Goal: Transaction & Acquisition: Purchase product/service

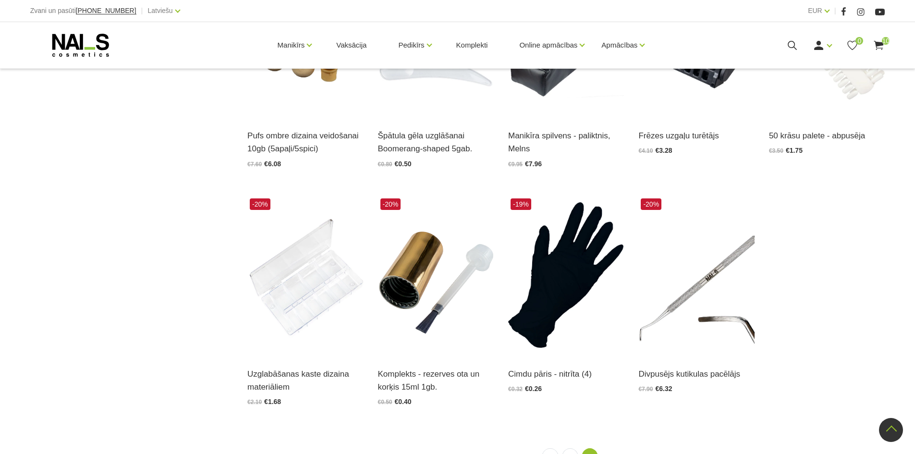
scroll to position [1057, 0]
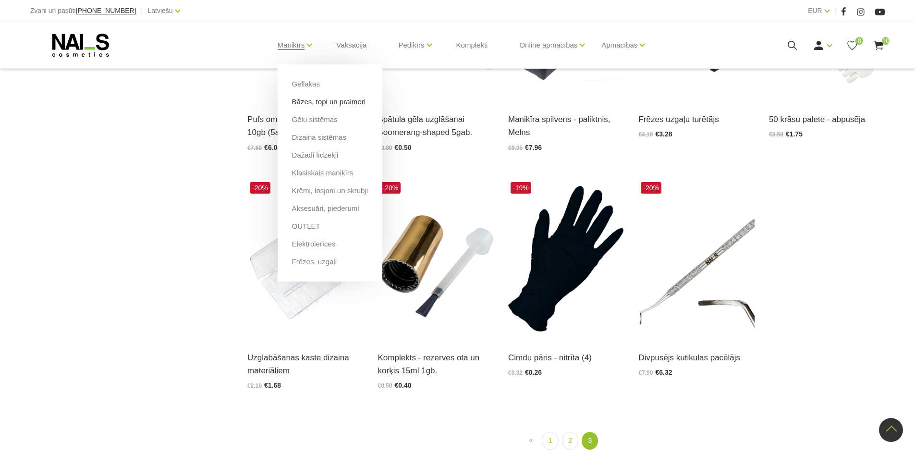
click at [327, 100] on link "Bāzes, topi un praimeri" at bounding box center [328, 102] width 73 height 11
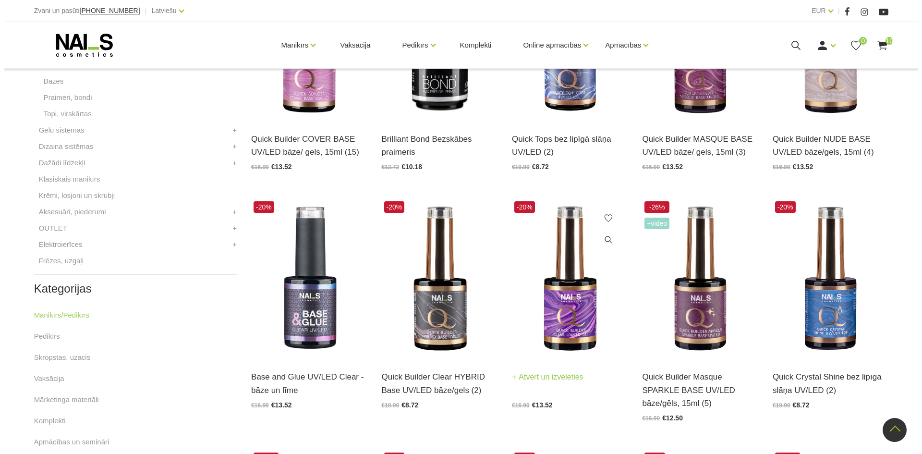
scroll to position [384, 0]
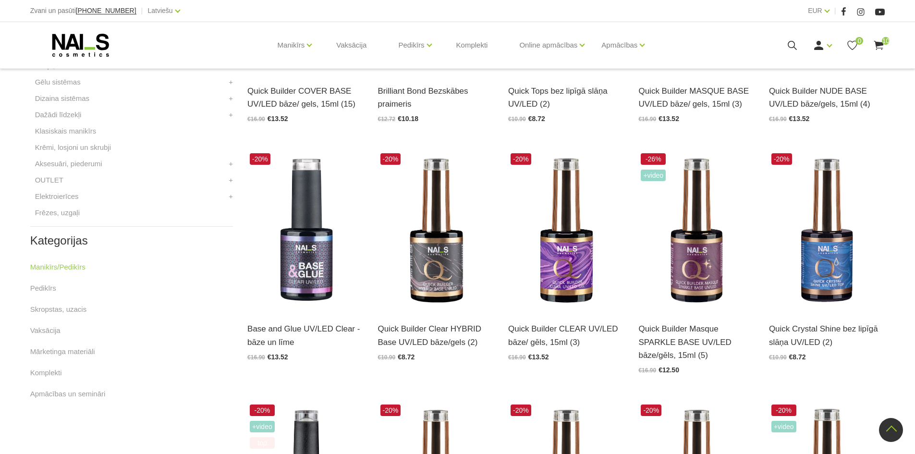
click at [878, 48] on use at bounding box center [879, 45] width 10 height 9
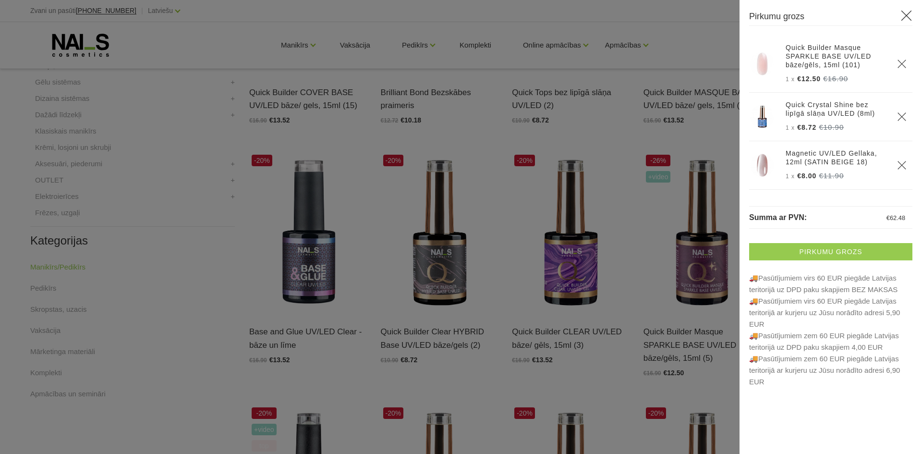
click at [828, 252] on link "Pirkumu grozs" at bounding box center [830, 251] width 163 height 17
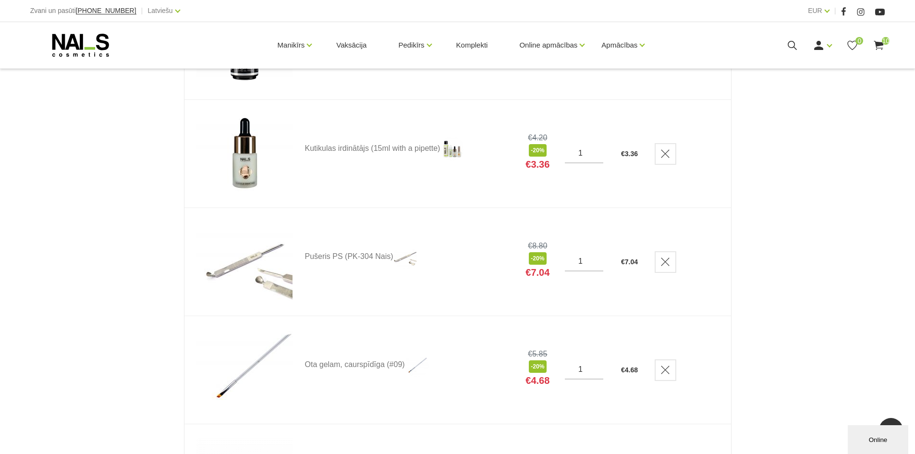
scroll to position [672, 0]
click at [665, 257] on use "Delete" at bounding box center [665, 259] width 8 height 8
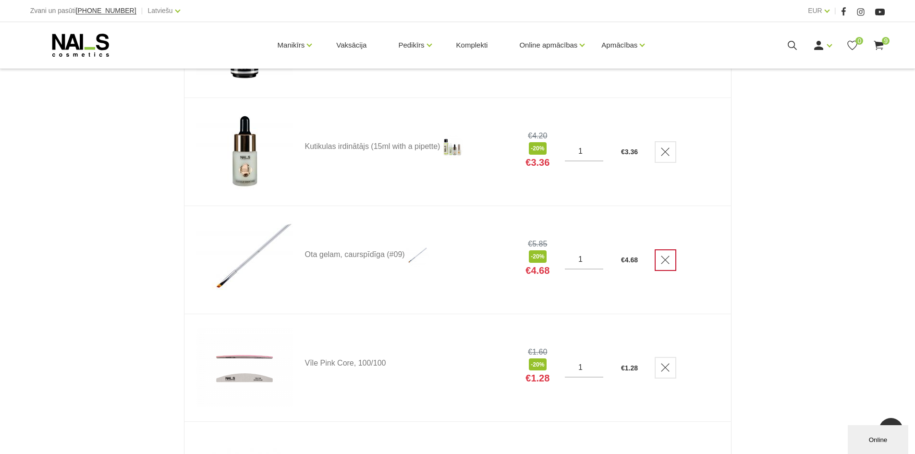
click at [670, 255] on icon "Delete" at bounding box center [665, 260] width 10 height 10
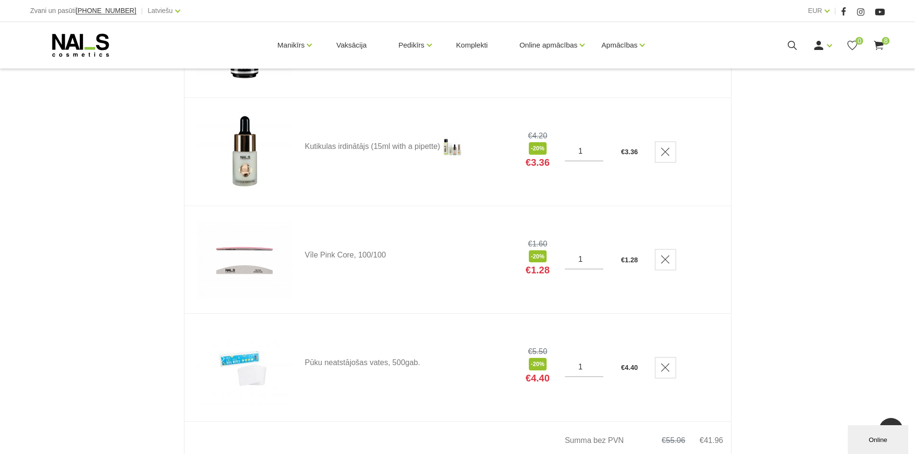
scroll to position [720, 0]
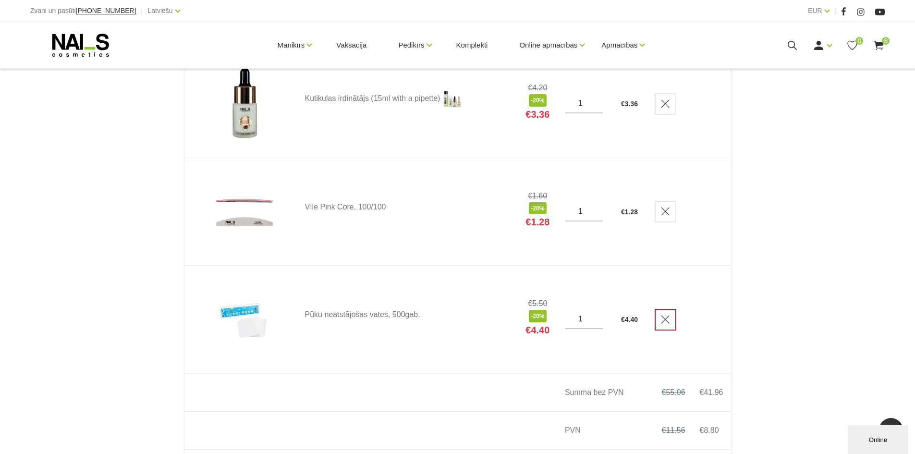
click at [669, 320] on icon "Delete" at bounding box center [665, 320] width 10 height 10
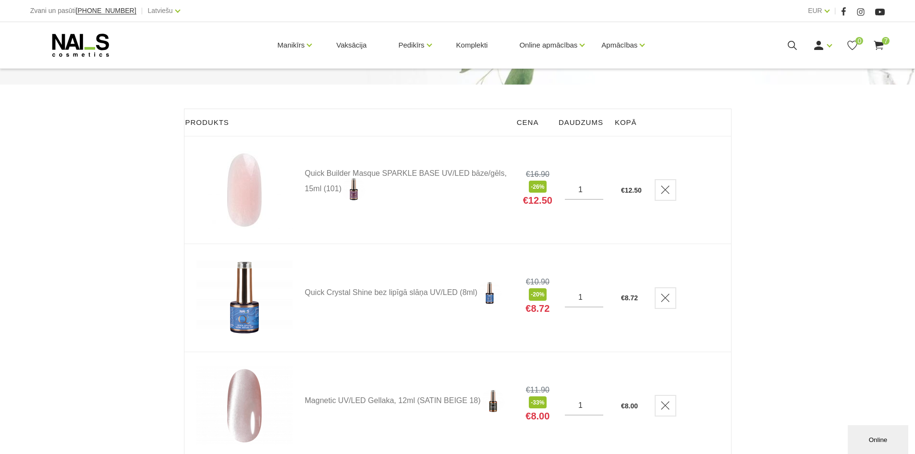
scroll to position [48, 0]
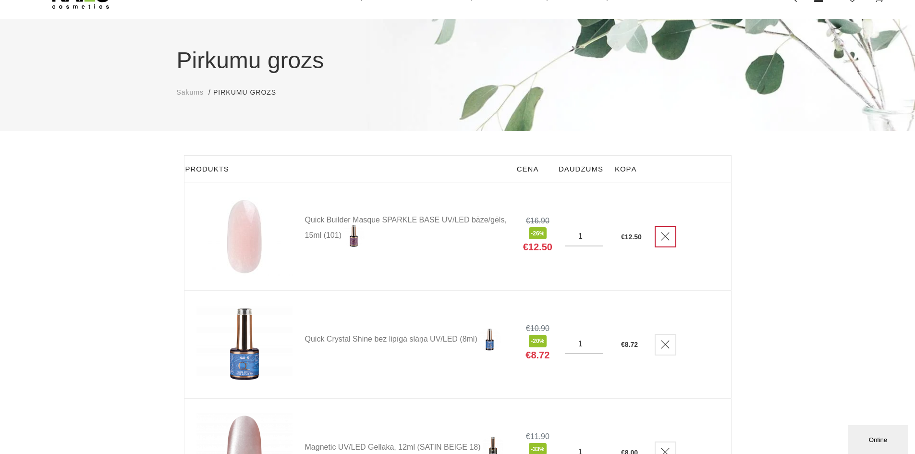
click at [659, 235] on link "Delete" at bounding box center [666, 237] width 22 height 22
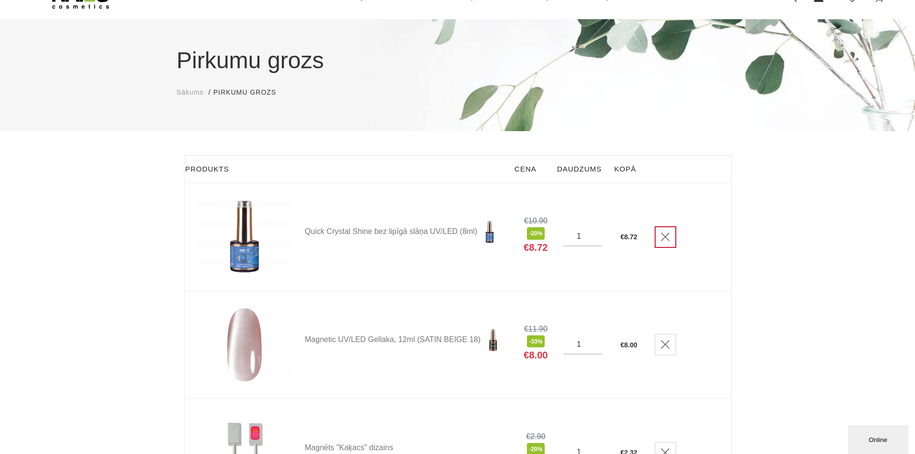
click at [661, 235] on link "Delete" at bounding box center [666, 237] width 22 height 22
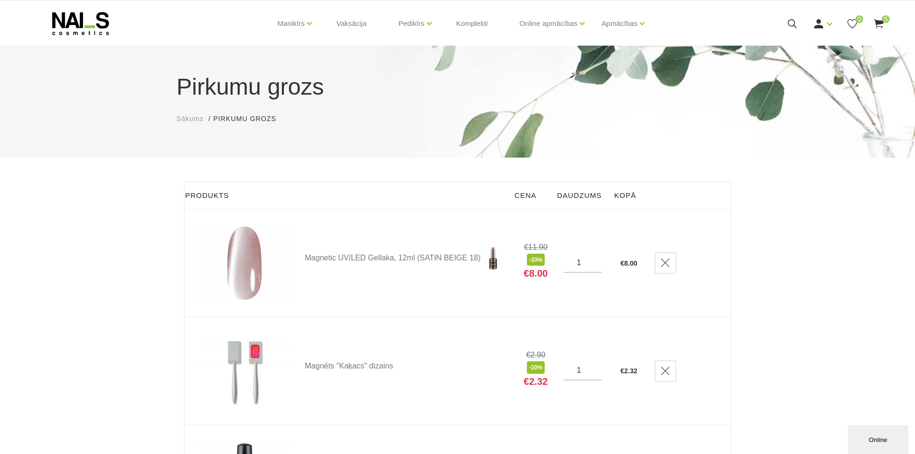
scroll to position [0, 0]
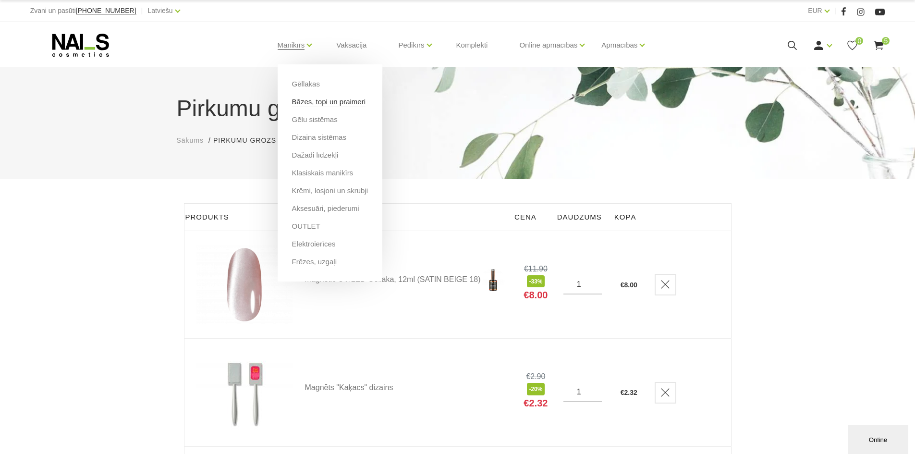
click at [328, 107] on link "Bāzes, topi un praimeri" at bounding box center [328, 102] width 73 height 11
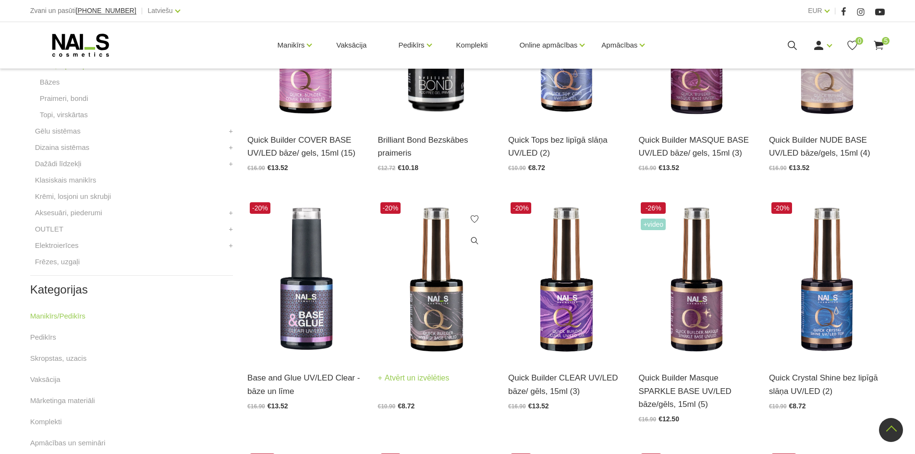
scroll to position [336, 0]
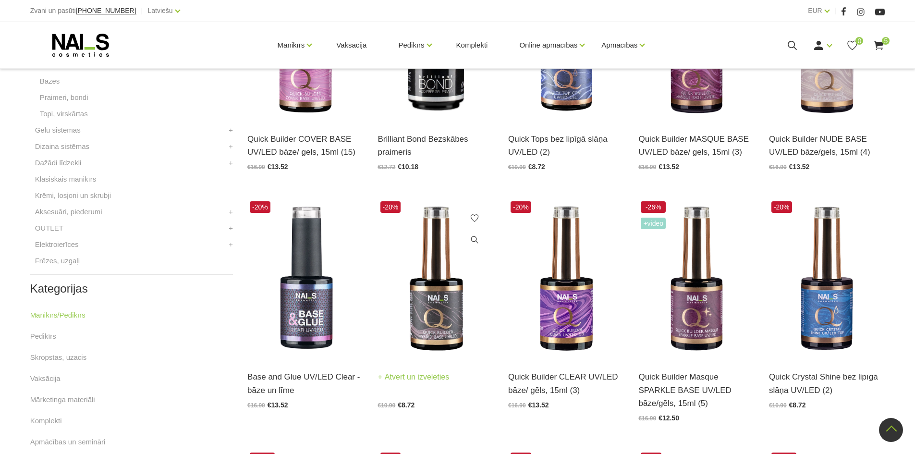
click at [429, 353] on img at bounding box center [436, 278] width 116 height 159
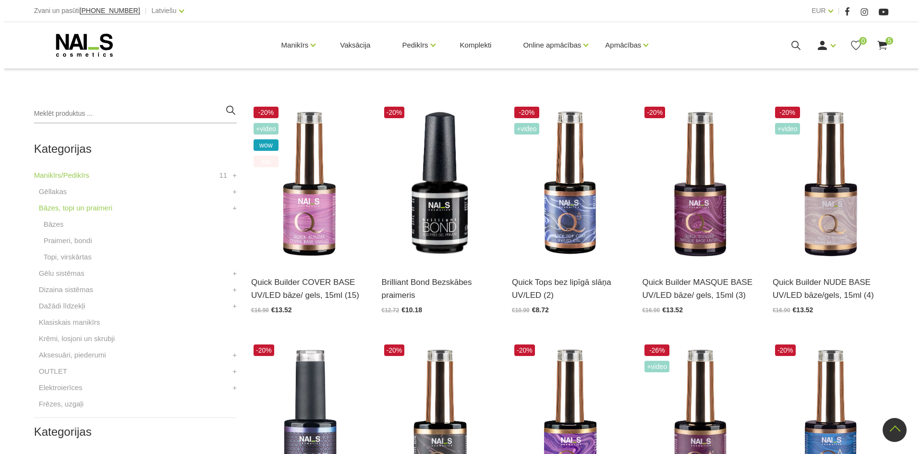
scroll to position [192, 0]
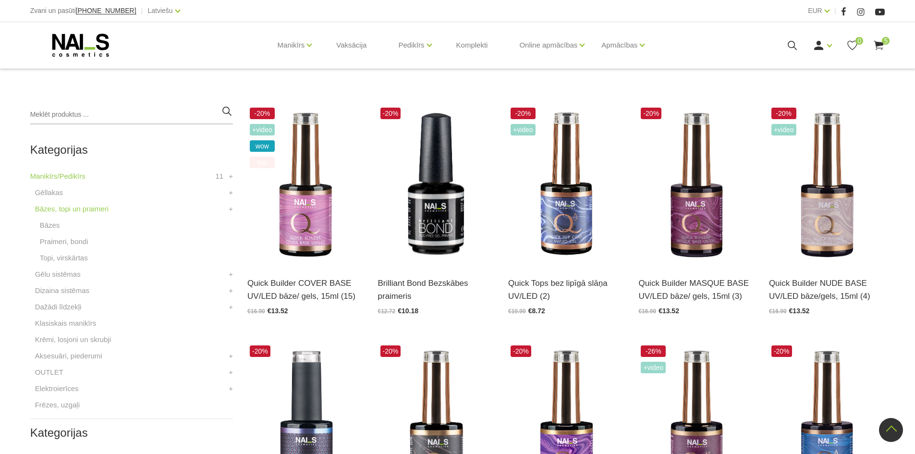
click at [882, 44] on use at bounding box center [879, 45] width 10 height 9
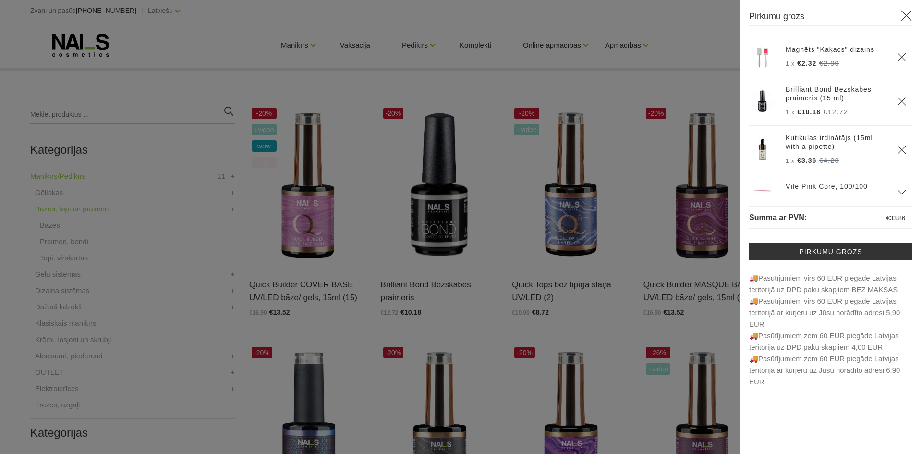
scroll to position [124, 0]
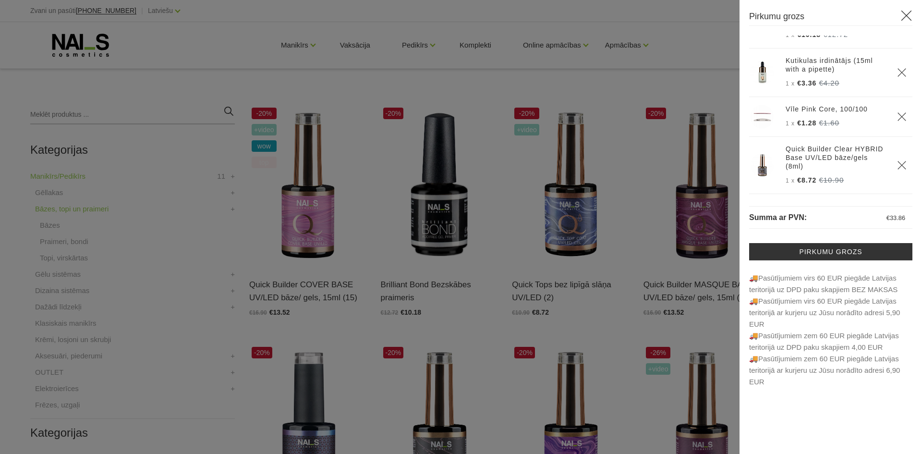
click at [897, 164] on icon "Delete" at bounding box center [902, 165] width 10 height 10
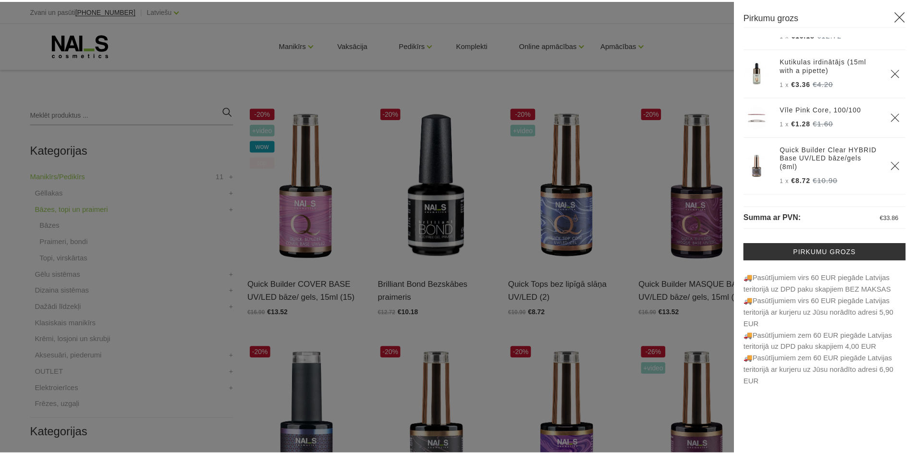
scroll to position [67, 0]
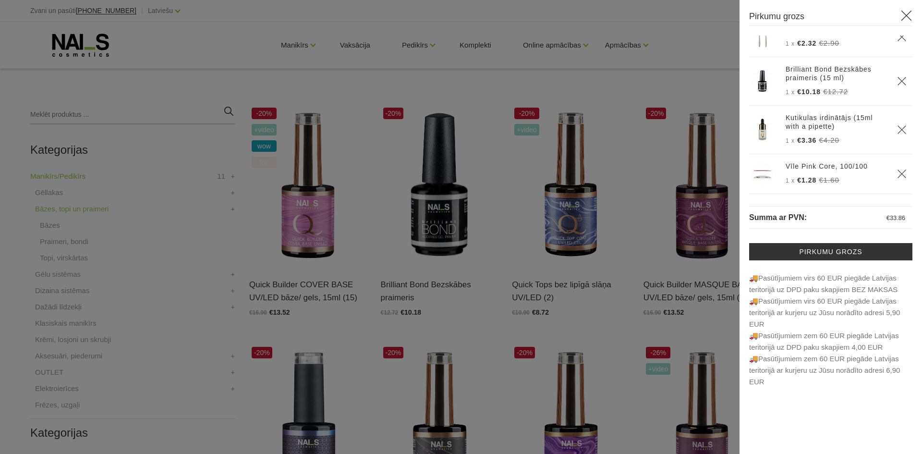
click at [214, 304] on div at bounding box center [461, 227] width 922 height 454
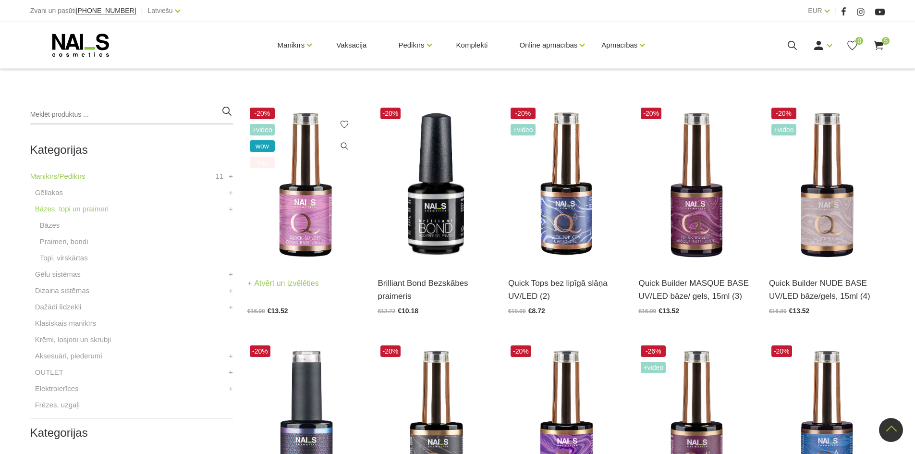
click at [302, 224] on img at bounding box center [305, 184] width 116 height 159
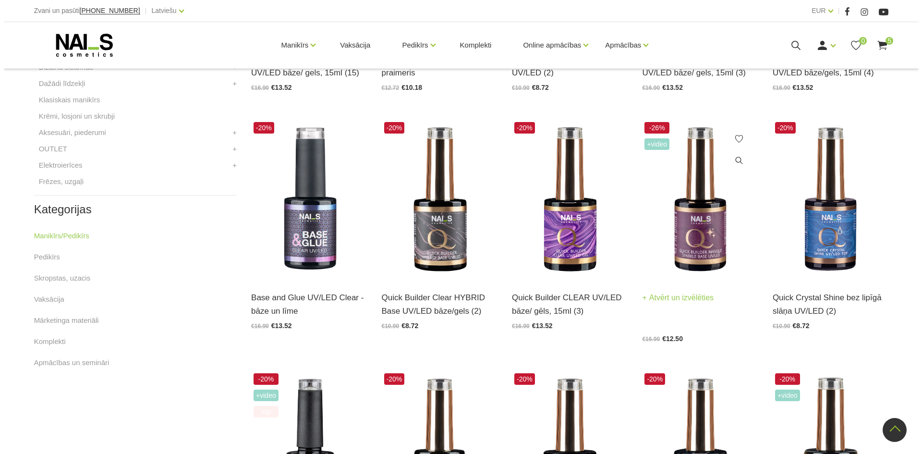
scroll to position [432, 0]
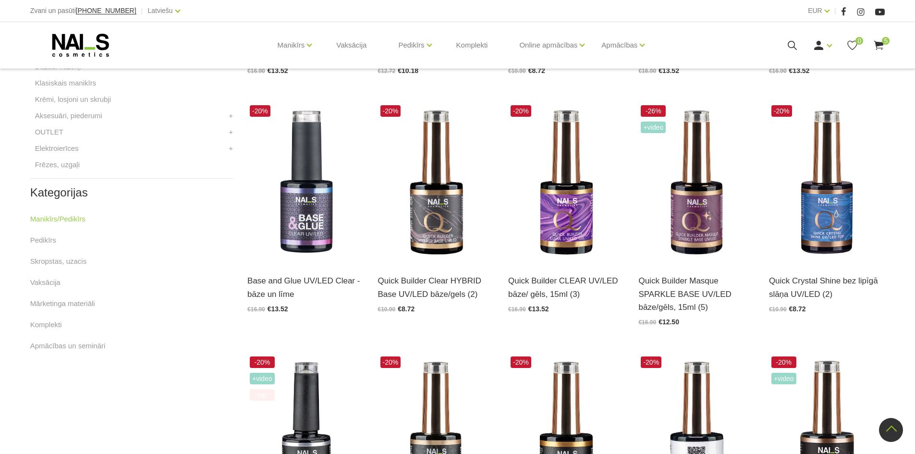
click at [884, 47] on icon at bounding box center [879, 45] width 12 height 12
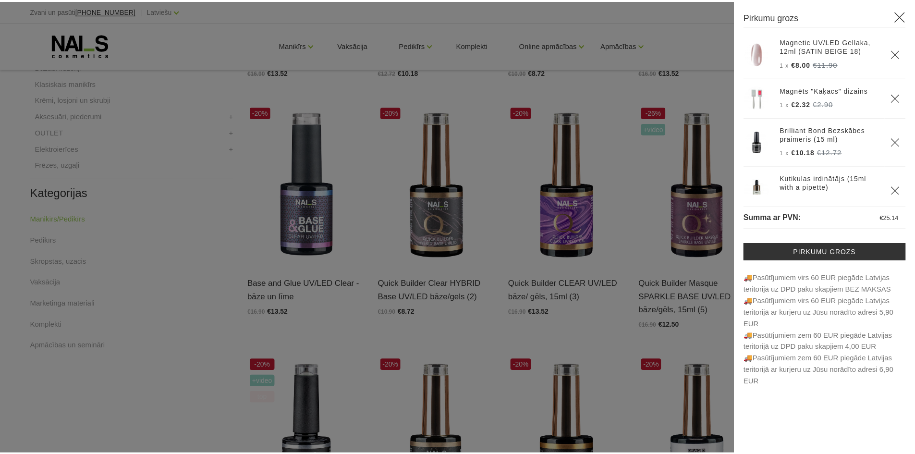
scroll to position [0, 0]
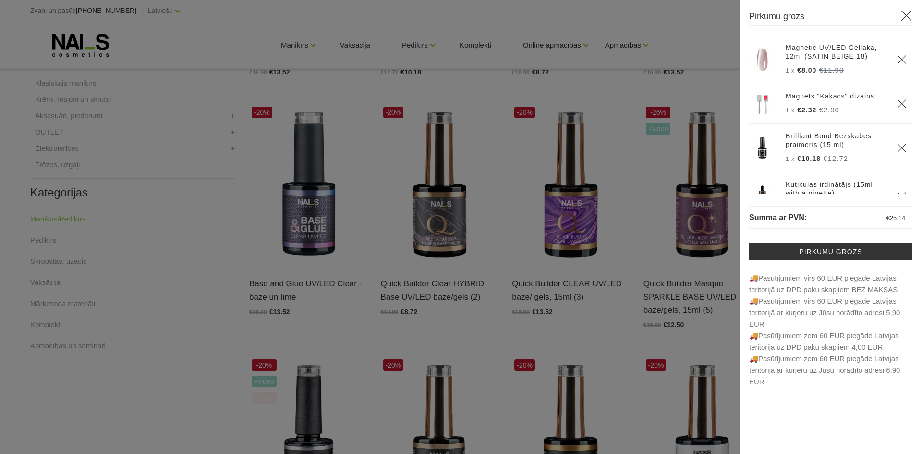
click at [219, 289] on div at bounding box center [461, 227] width 922 height 454
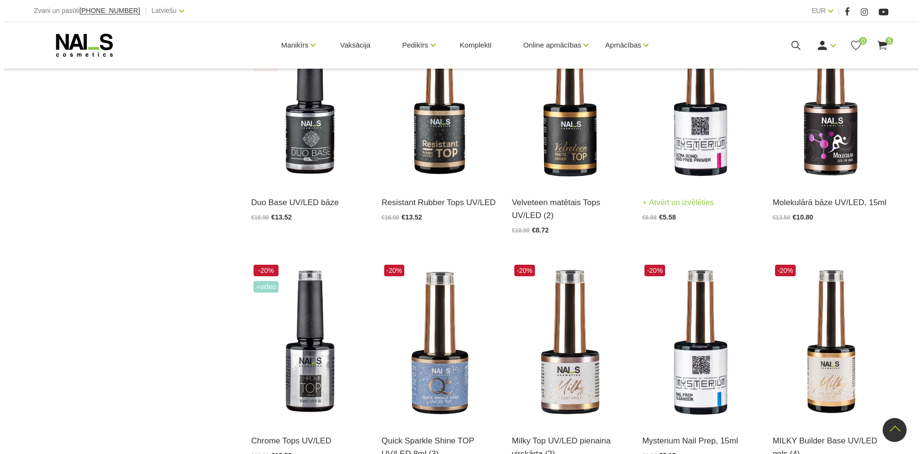
scroll to position [768, 0]
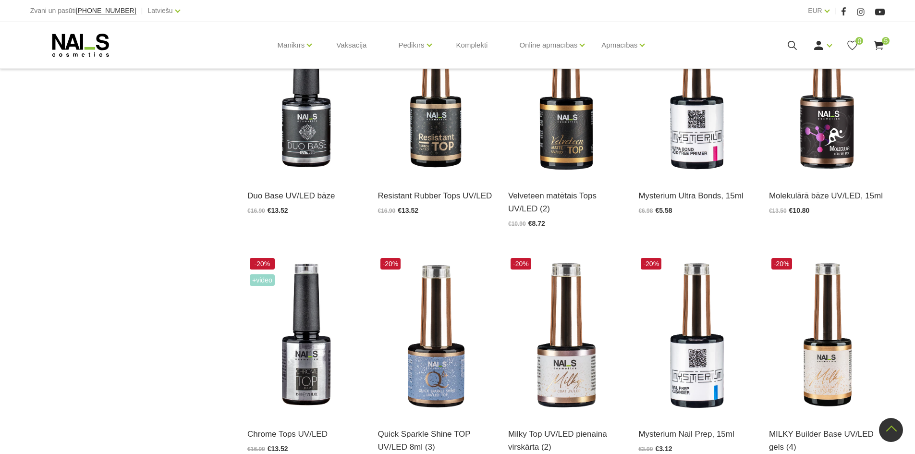
click at [882, 42] on span "5" at bounding box center [886, 41] width 8 height 8
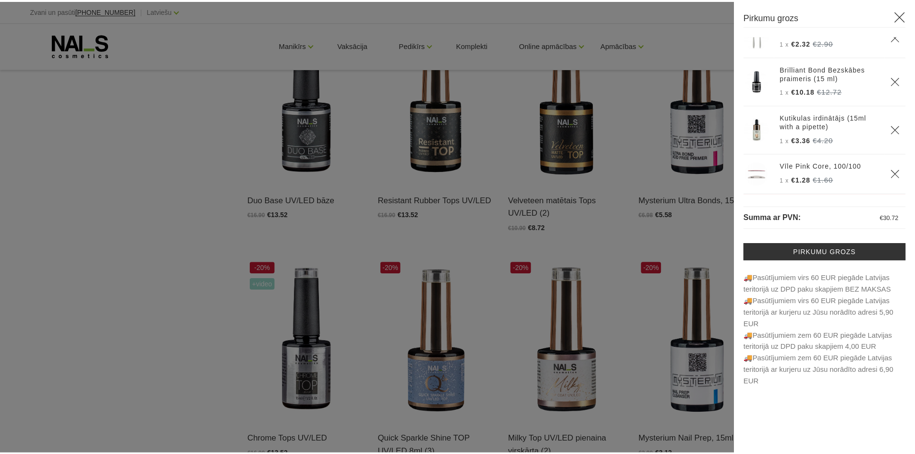
scroll to position [19, 0]
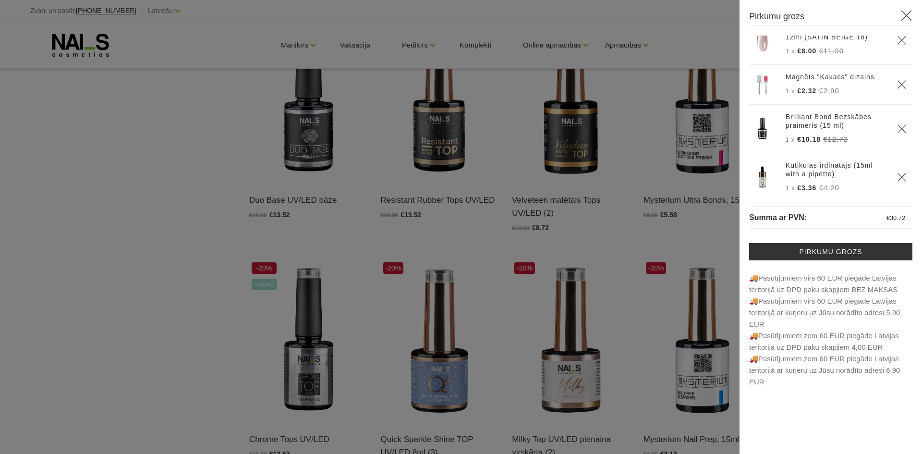
click at [897, 129] on icon "Delete" at bounding box center [902, 129] width 10 height 10
click at [163, 240] on div at bounding box center [461, 227] width 922 height 454
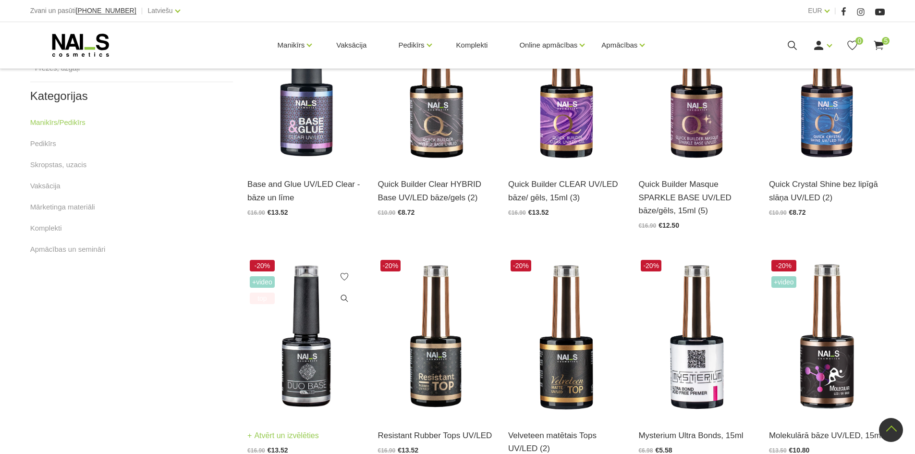
scroll to position [528, 0]
click at [831, 139] on img at bounding box center [827, 86] width 116 height 159
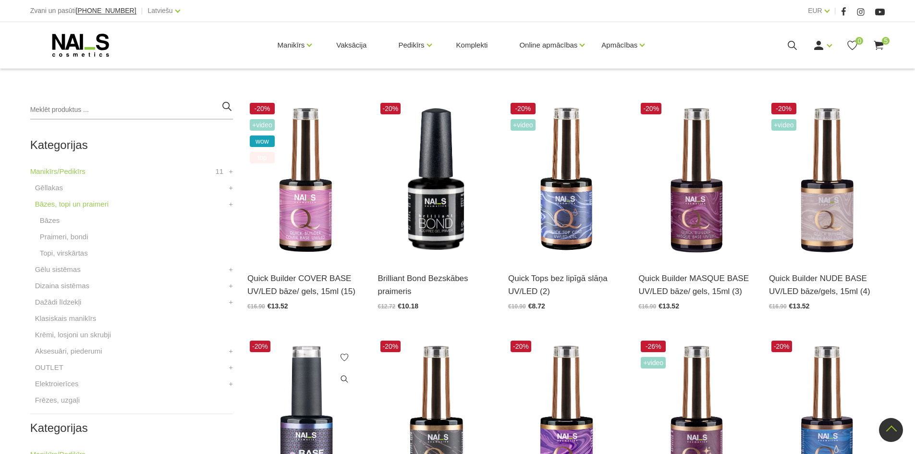
scroll to position [192, 0]
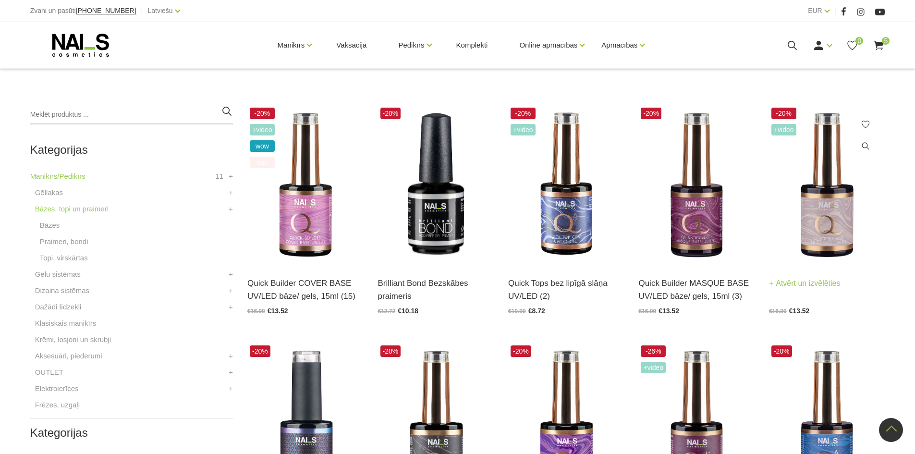
click at [839, 222] on img at bounding box center [827, 184] width 116 height 159
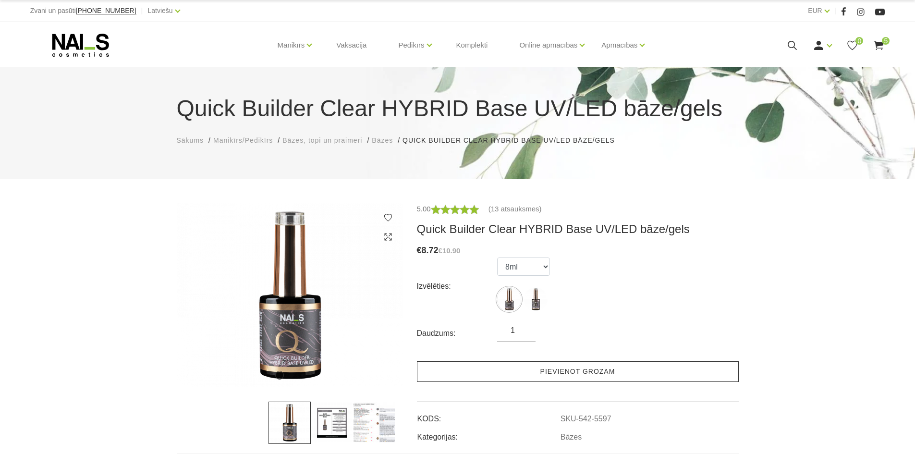
click at [532, 375] on link "Pievienot grozam" at bounding box center [578, 371] width 322 height 21
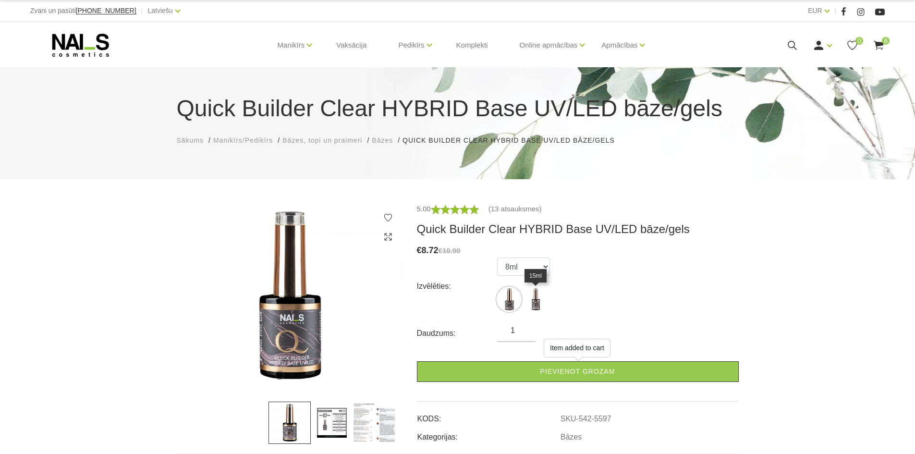
click at [534, 296] on img at bounding box center [535, 299] width 24 height 24
select select "5598"
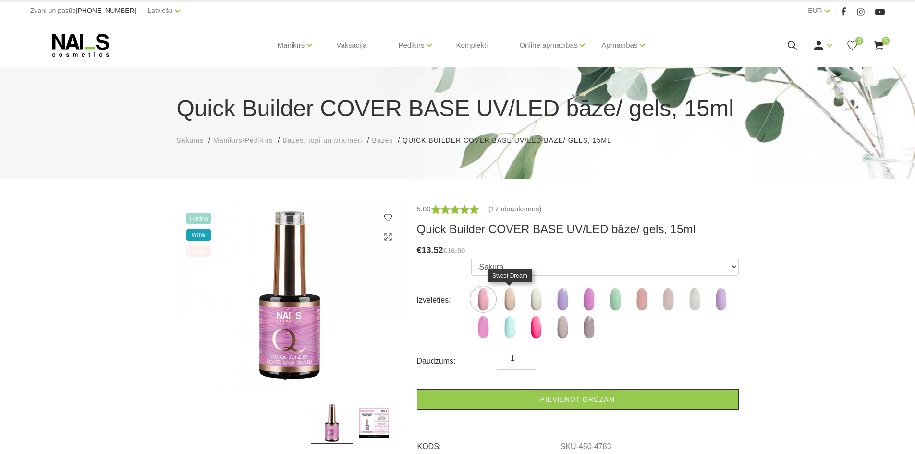
click at [506, 302] on img at bounding box center [510, 299] width 24 height 24
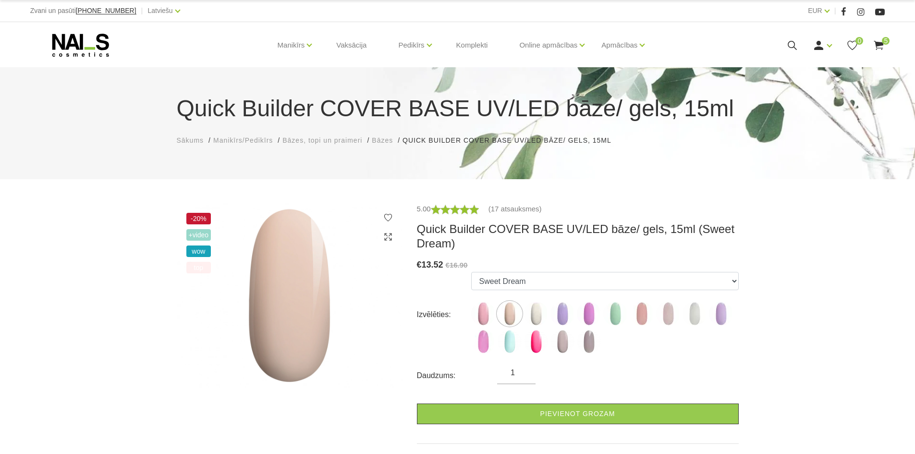
scroll to position [96, 0]
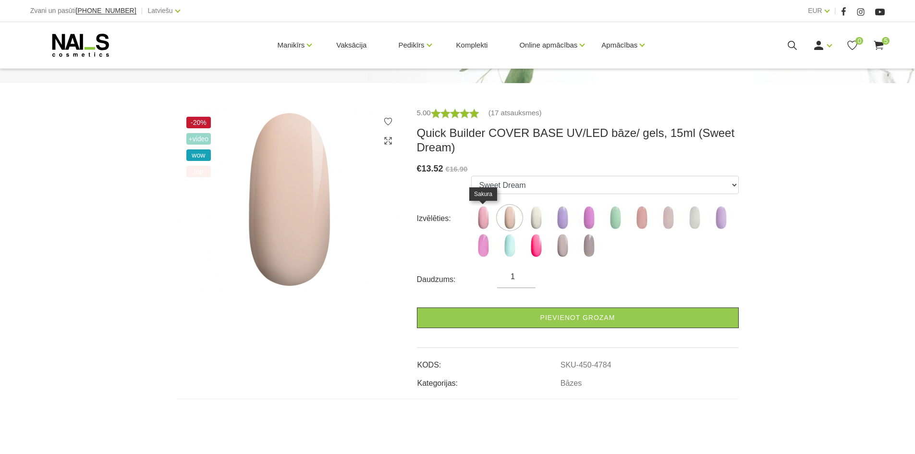
click at [484, 224] on img at bounding box center [483, 218] width 24 height 24
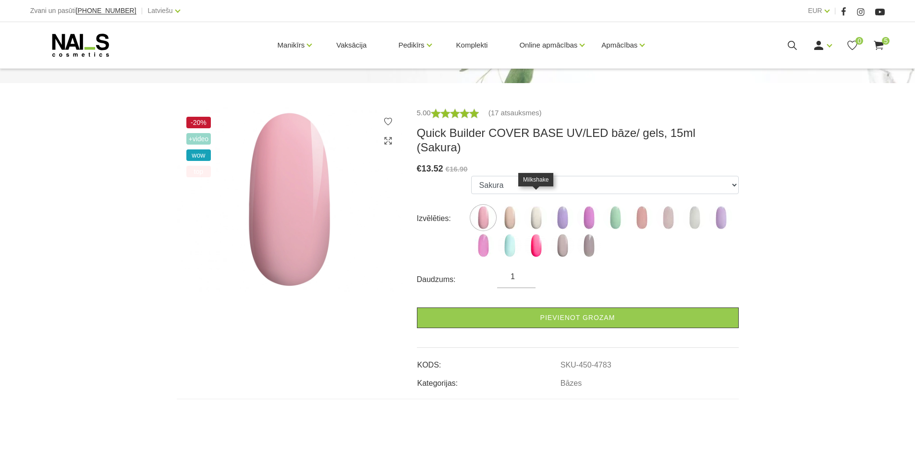
click at [532, 206] on img at bounding box center [536, 218] width 24 height 24
select select "4785"
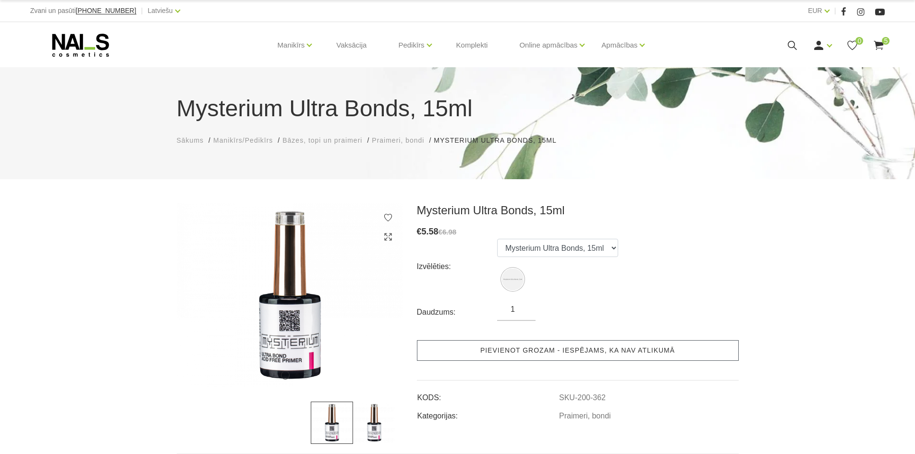
click at [560, 347] on link "Pievienot grozam - iespējams, ka nav atlikumā" at bounding box center [578, 350] width 322 height 21
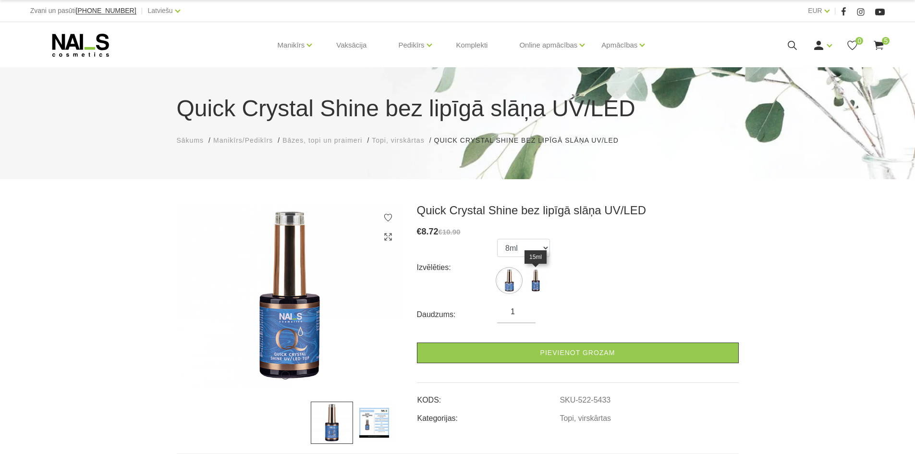
click at [539, 281] on img at bounding box center [535, 280] width 24 height 24
select select "5434"
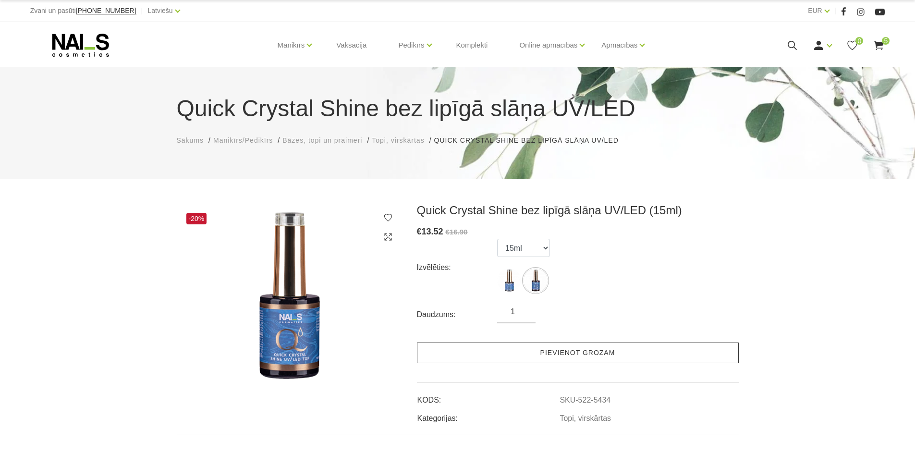
click at [507, 346] on link "Pievienot grozam" at bounding box center [578, 352] width 322 height 21
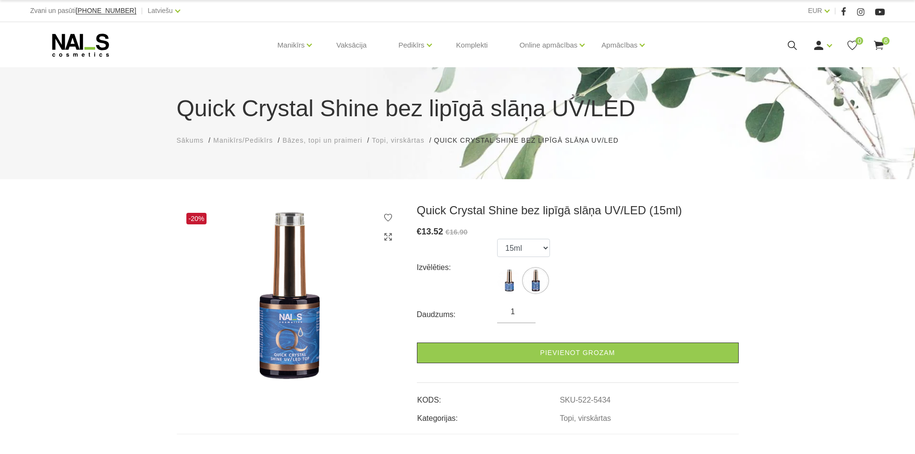
click at [876, 44] on use at bounding box center [879, 45] width 10 height 9
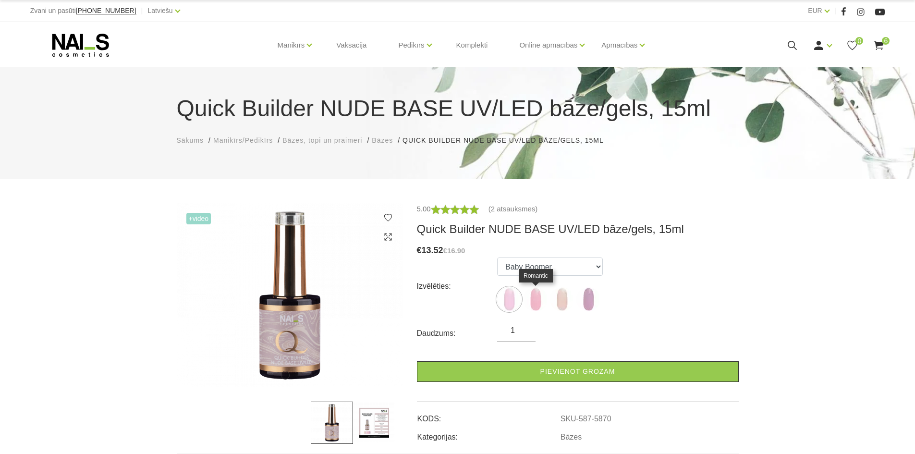
click at [524, 296] on img at bounding box center [535, 299] width 24 height 24
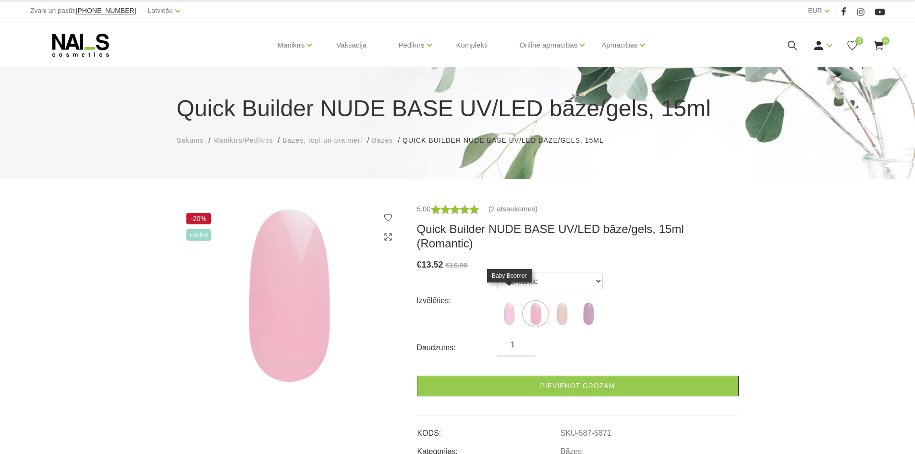
click at [516, 302] on img at bounding box center [509, 314] width 24 height 24
select select "5870"
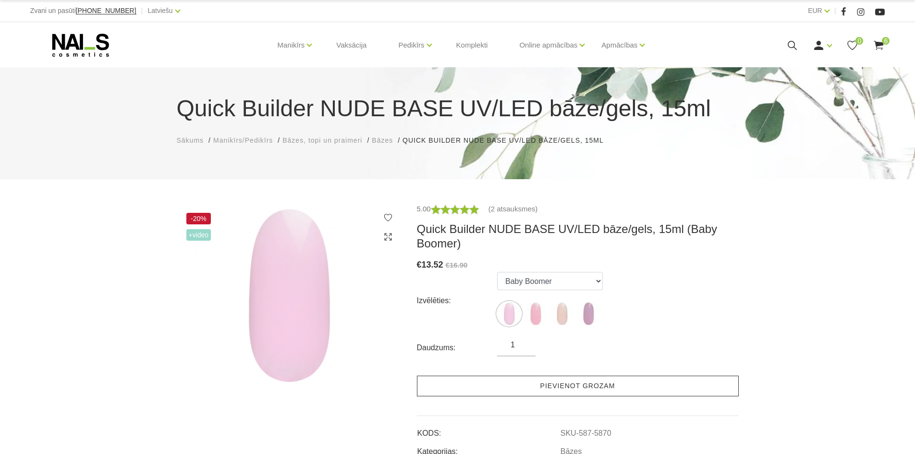
click at [583, 391] on link "Pievienot grozam" at bounding box center [578, 386] width 322 height 21
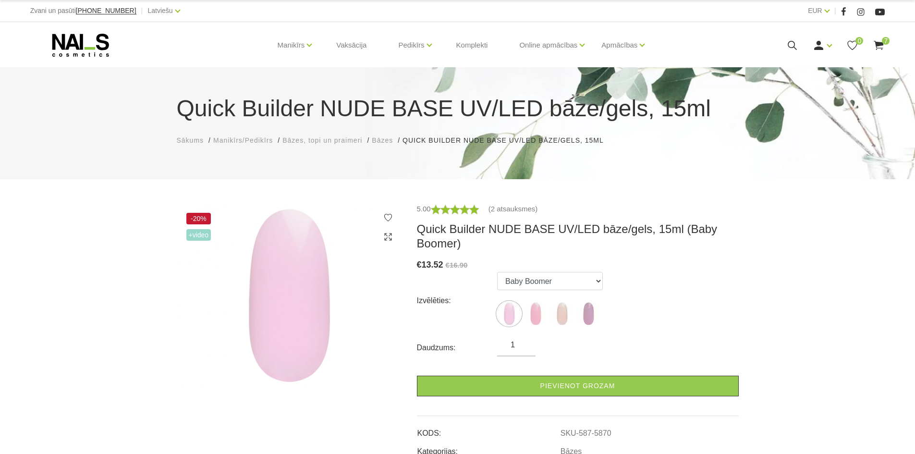
click at [888, 37] on div "Manikīrs Gēllakas Bāzes, topi un praimeri Gēlu sistēmas Dizaina sistēmas Dažādi…" at bounding box center [457, 45] width 869 height 46
click at [879, 41] on icon at bounding box center [879, 45] width 12 height 12
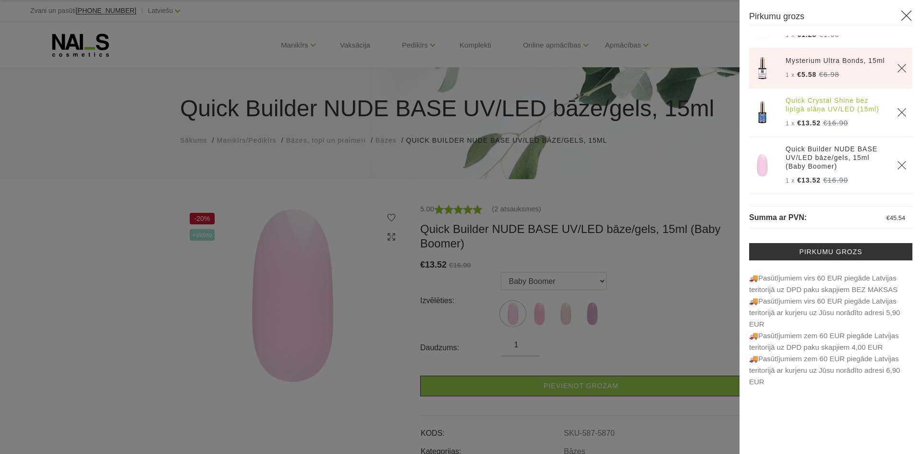
scroll to position [172, 0]
drag, startPoint x: 913, startPoint y: 177, endPoint x: 913, endPoint y: 189, distance: 11.5
click at [913, 189] on div "Pirkumu grozs Magnetic UV/LED Gellaka, 12ml (SATIN BEIGE 18) 1 x €8.00 €11.90 1…" at bounding box center [831, 227] width 182 height 454
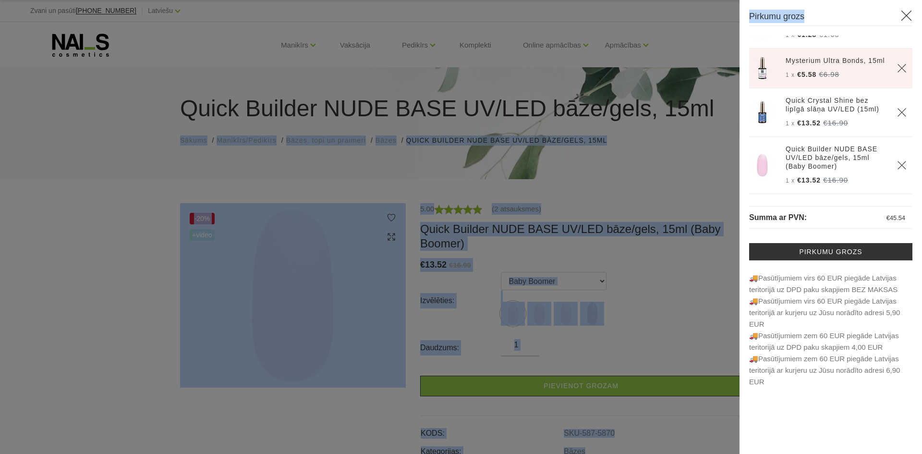
drag, startPoint x: 917, startPoint y: 171, endPoint x: 934, endPoint y: 80, distance: 93.3
click at [914, 80] on html "Zvani un pasūti +37120446646 | Latviešu Latviešu Russian English EUR EUR | Mani…" at bounding box center [461, 227] width 922 height 454
click at [592, 217] on div at bounding box center [461, 227] width 922 height 454
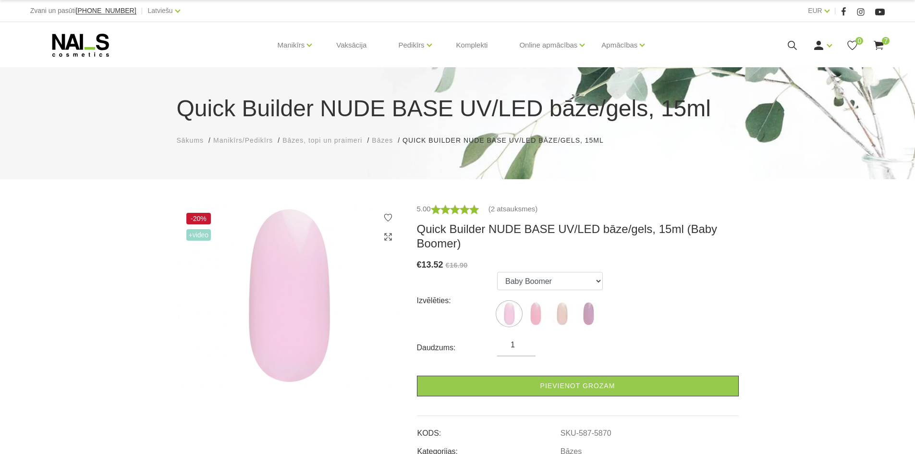
click at [882, 40] on span "7" at bounding box center [886, 41] width 8 height 8
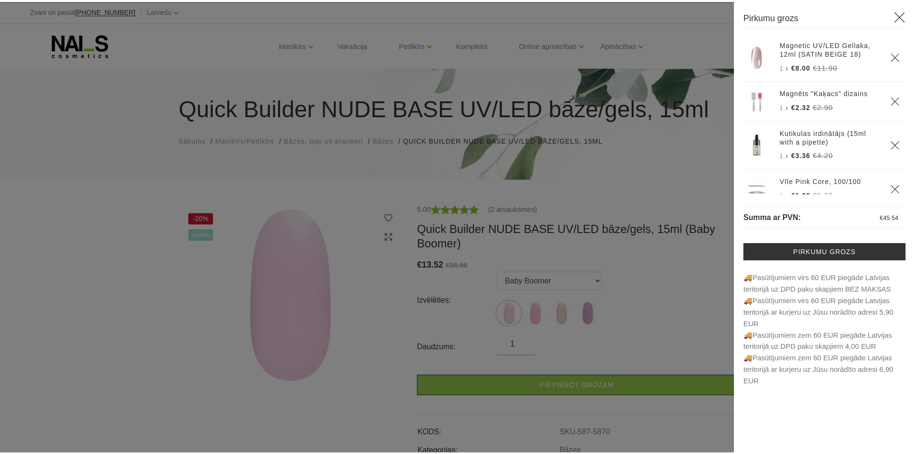
scroll to position [0, 0]
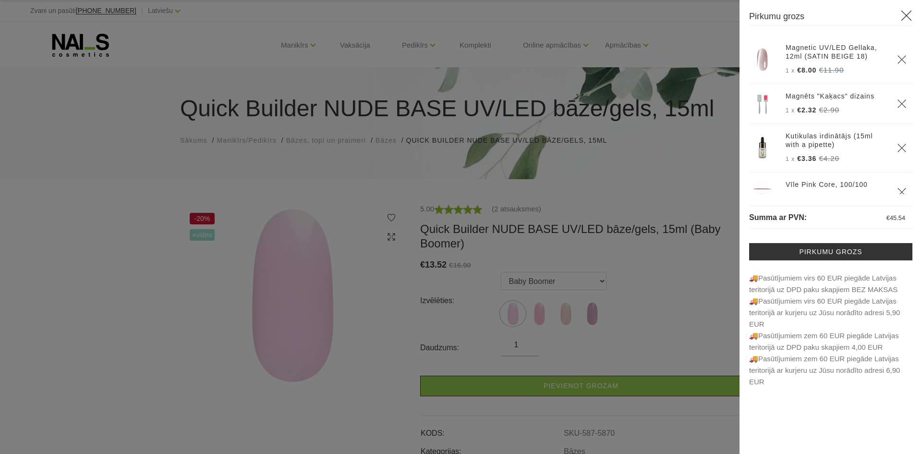
click at [551, 87] on div at bounding box center [461, 227] width 922 height 454
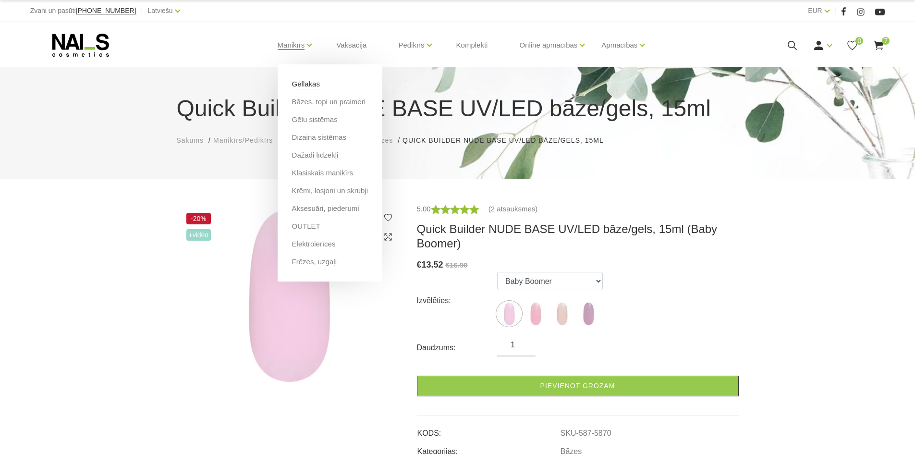
click at [310, 87] on link "Gēllakas" at bounding box center [306, 84] width 28 height 11
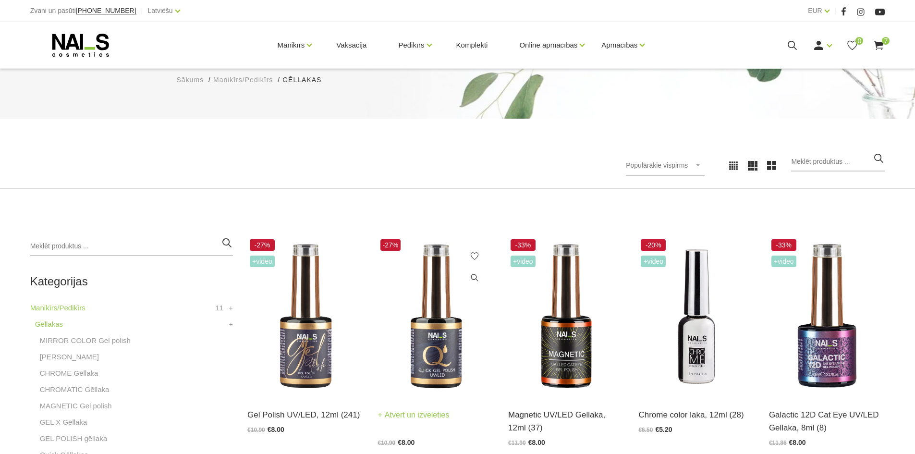
scroll to position [96, 0]
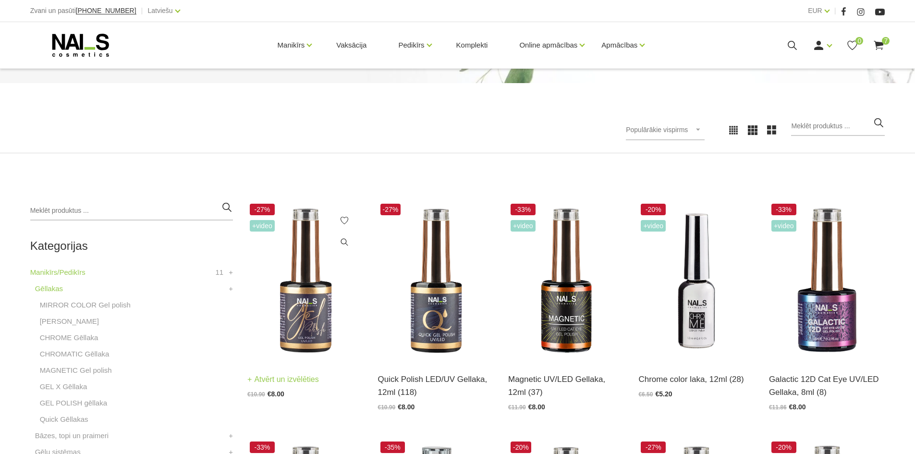
click at [324, 308] on img at bounding box center [305, 280] width 116 height 159
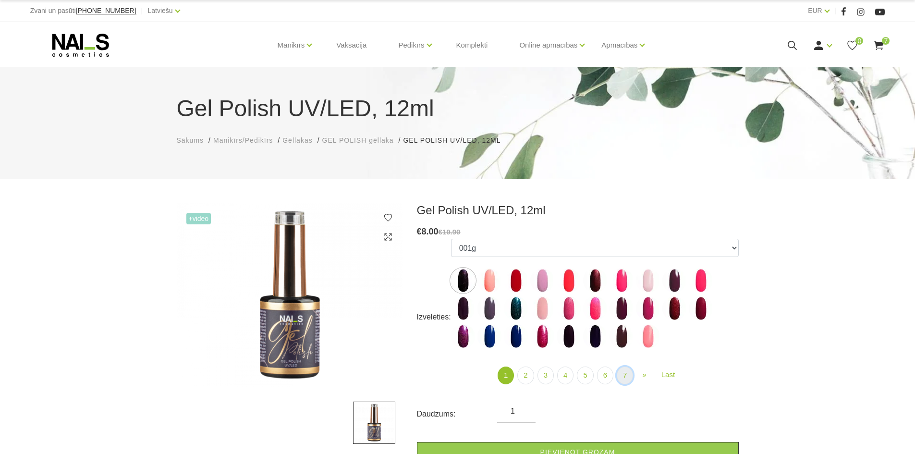
click at [629, 382] on link "7" at bounding box center [625, 375] width 16 height 18
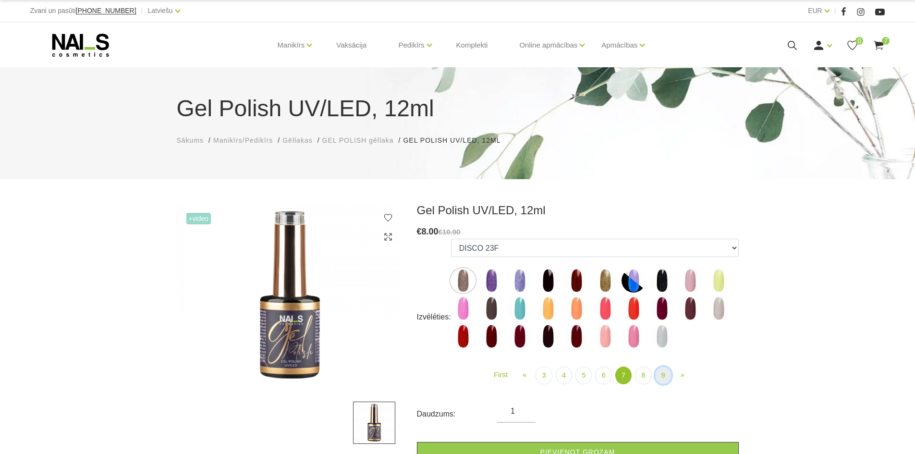
click at [660, 377] on link "9" at bounding box center [663, 375] width 16 height 18
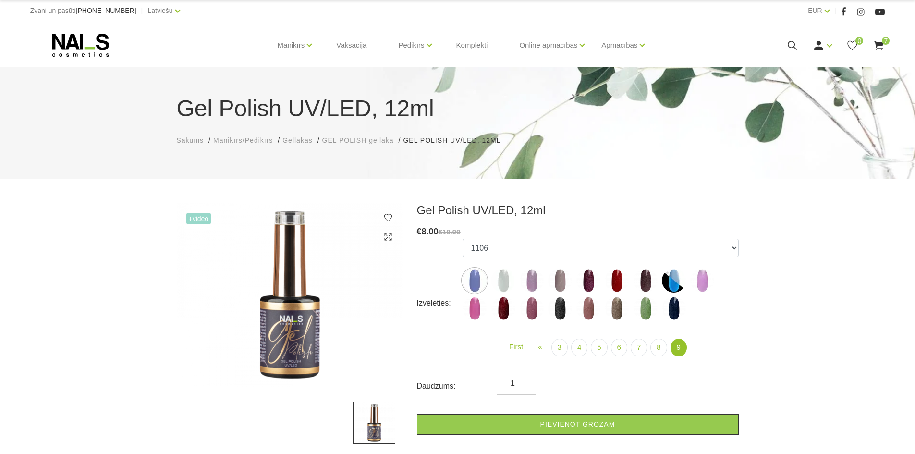
click at [502, 279] on img at bounding box center [503, 280] width 24 height 24
select select "6242"
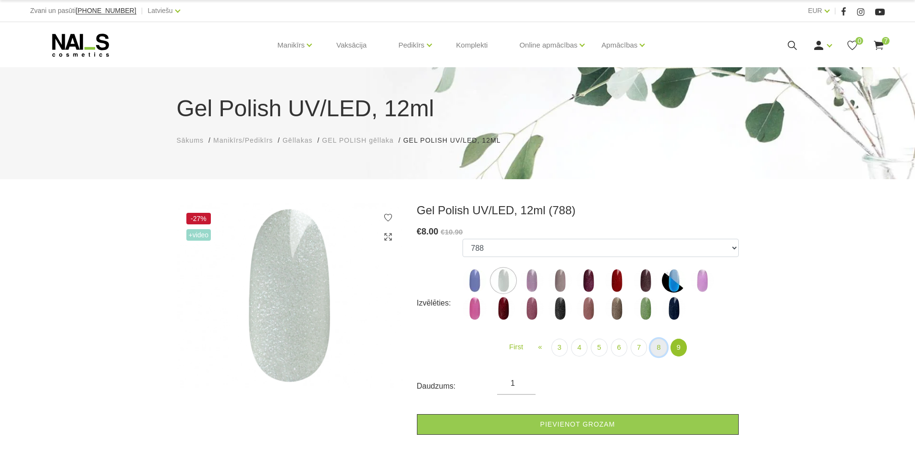
click at [662, 351] on link "8" at bounding box center [658, 348] width 16 height 18
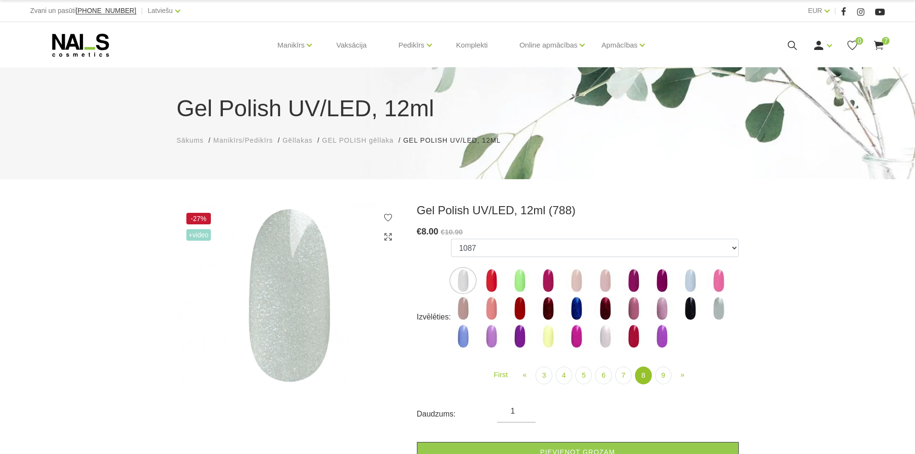
click at [605, 336] on img at bounding box center [605, 336] width 24 height 24
select select "6162"
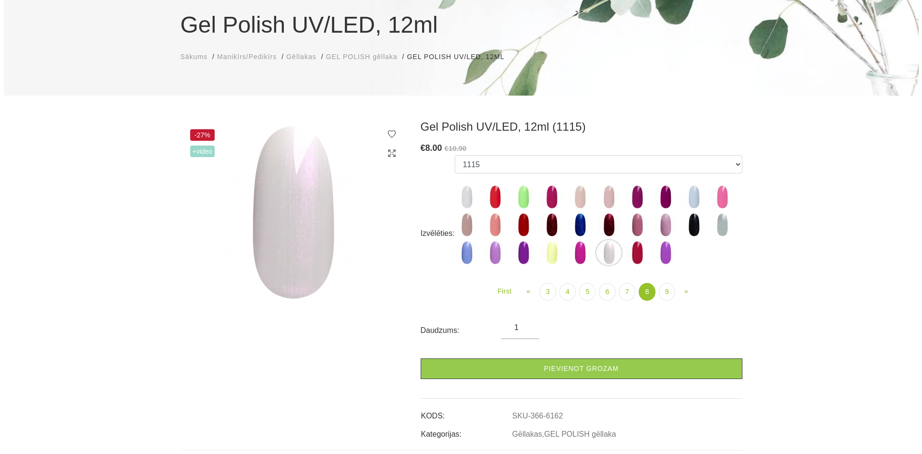
scroll to position [96, 0]
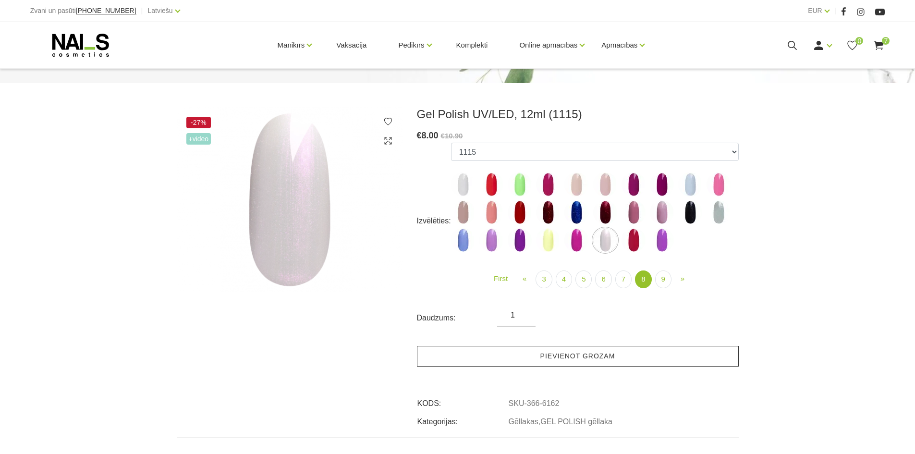
click at [613, 357] on link "Pievienot grozam" at bounding box center [578, 356] width 322 height 21
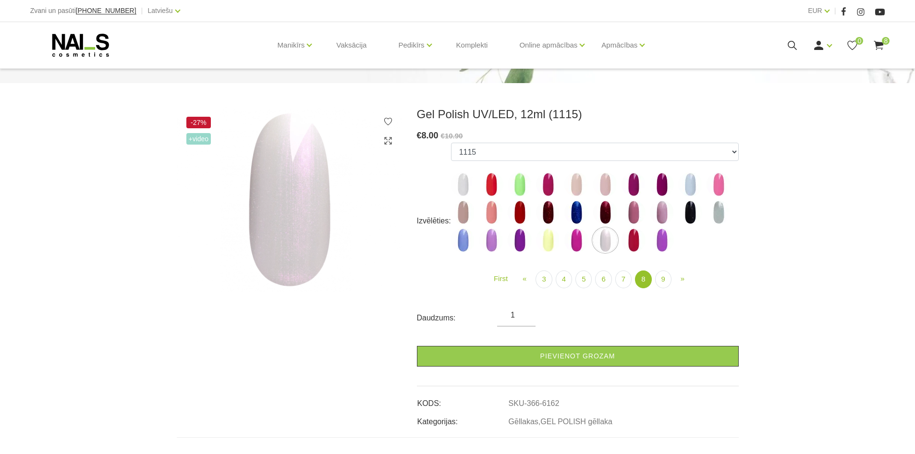
click at [877, 45] on use at bounding box center [879, 45] width 10 height 9
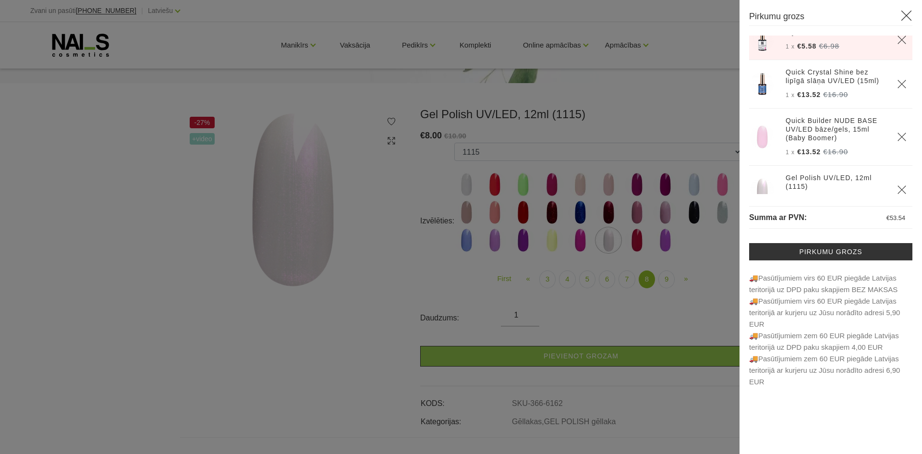
scroll to position [221, 0]
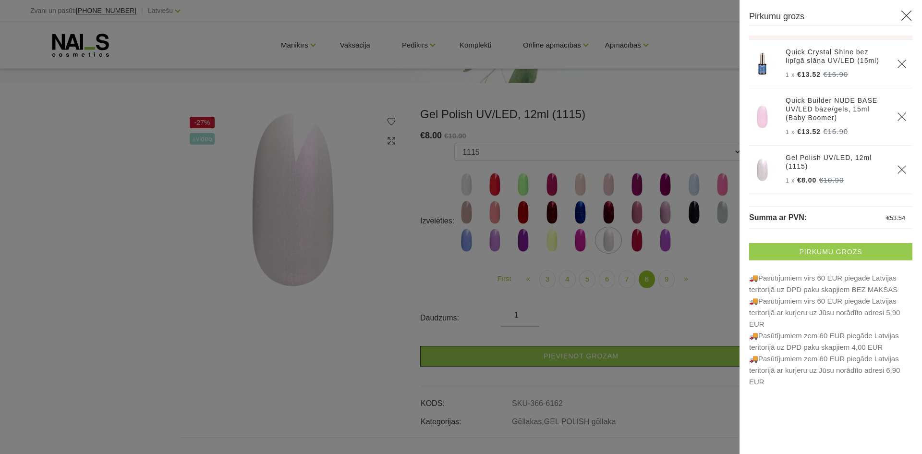
click at [842, 258] on link "Pirkumu grozs" at bounding box center [830, 251] width 163 height 17
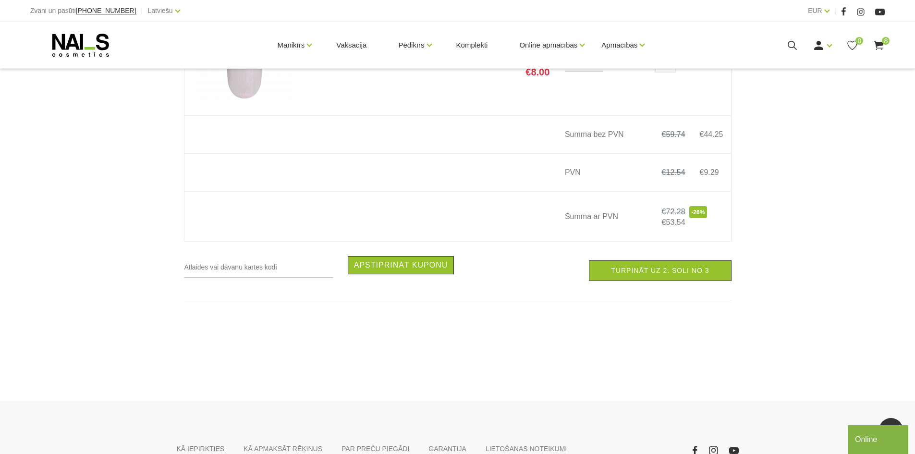
scroll to position [960, 0]
